Goal: Task Accomplishment & Management: Complete application form

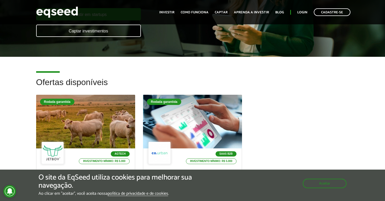
scroll to position [96, 0]
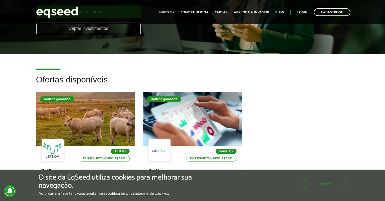
click at [79, 32] on link "Captar investimentos" at bounding box center [88, 28] width 105 height 12
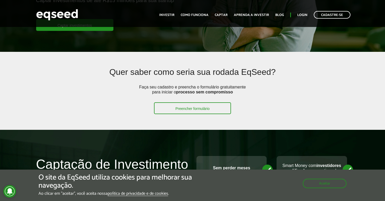
scroll to position [109, 0]
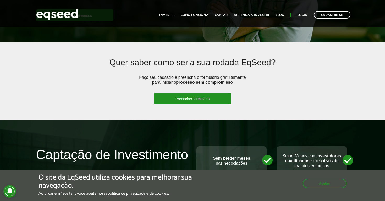
click at [203, 100] on link "Preencher formulário" at bounding box center [192, 99] width 77 height 12
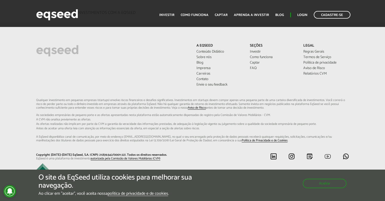
scroll to position [1588, 0]
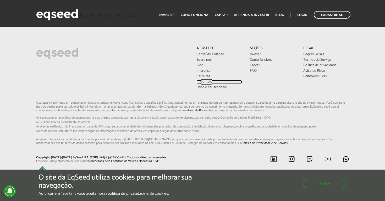
click at [202, 80] on link "Contato" at bounding box center [220, 82] width 46 height 4
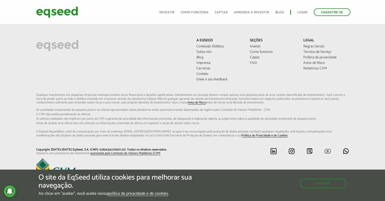
scroll to position [278, 0]
click at [332, 186] on button "Aceitar" at bounding box center [324, 183] width 46 height 8
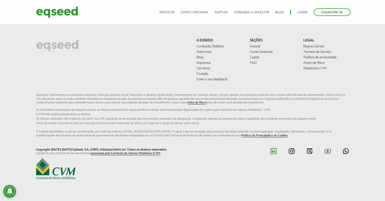
click at [275, 153] on img at bounding box center [273, 151] width 7 height 7
